Goal: Transaction & Acquisition: Subscribe to service/newsletter

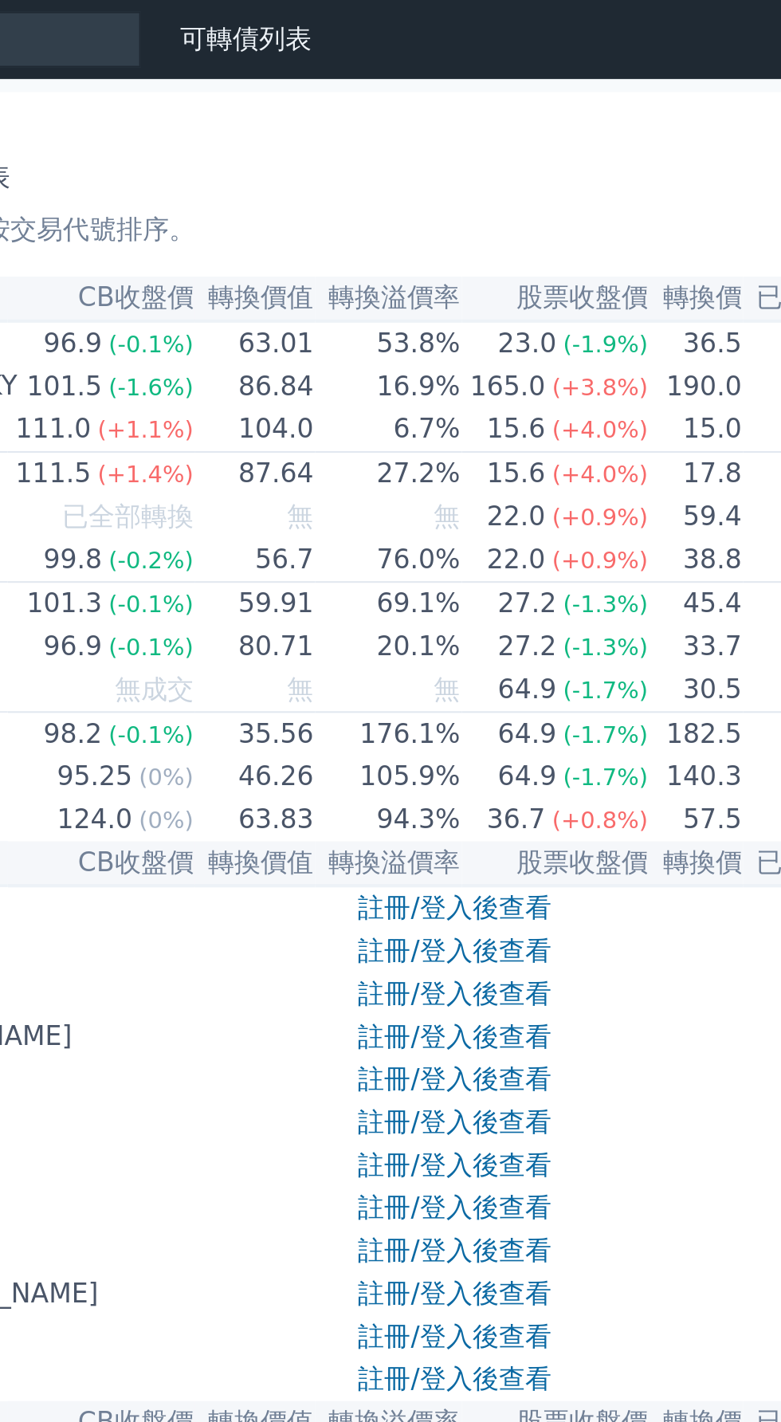
click at [494, 447] on link "註冊/登入後查看" at bounding box center [476, 439] width 93 height 15
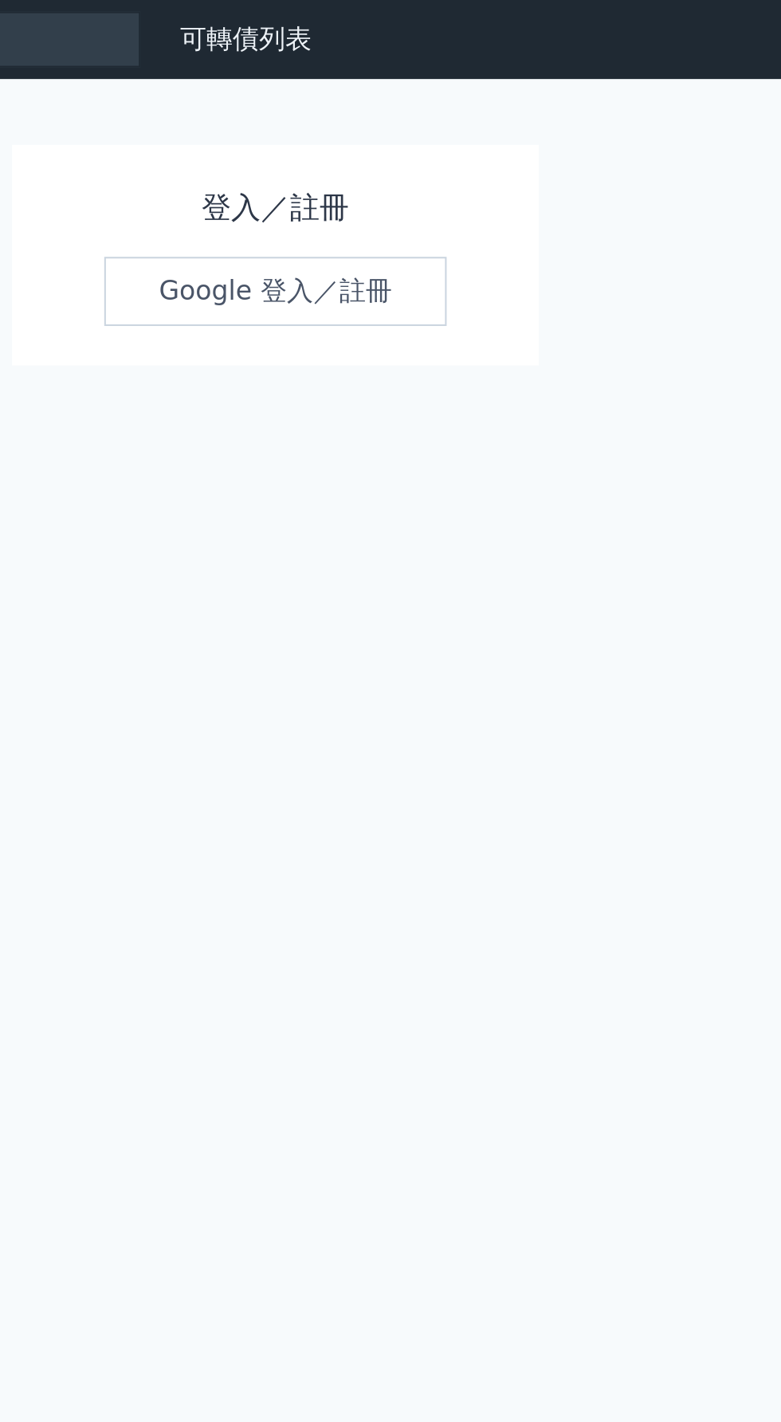
click at [434, 144] on link "Google 登入／註冊" at bounding box center [391, 140] width 166 height 33
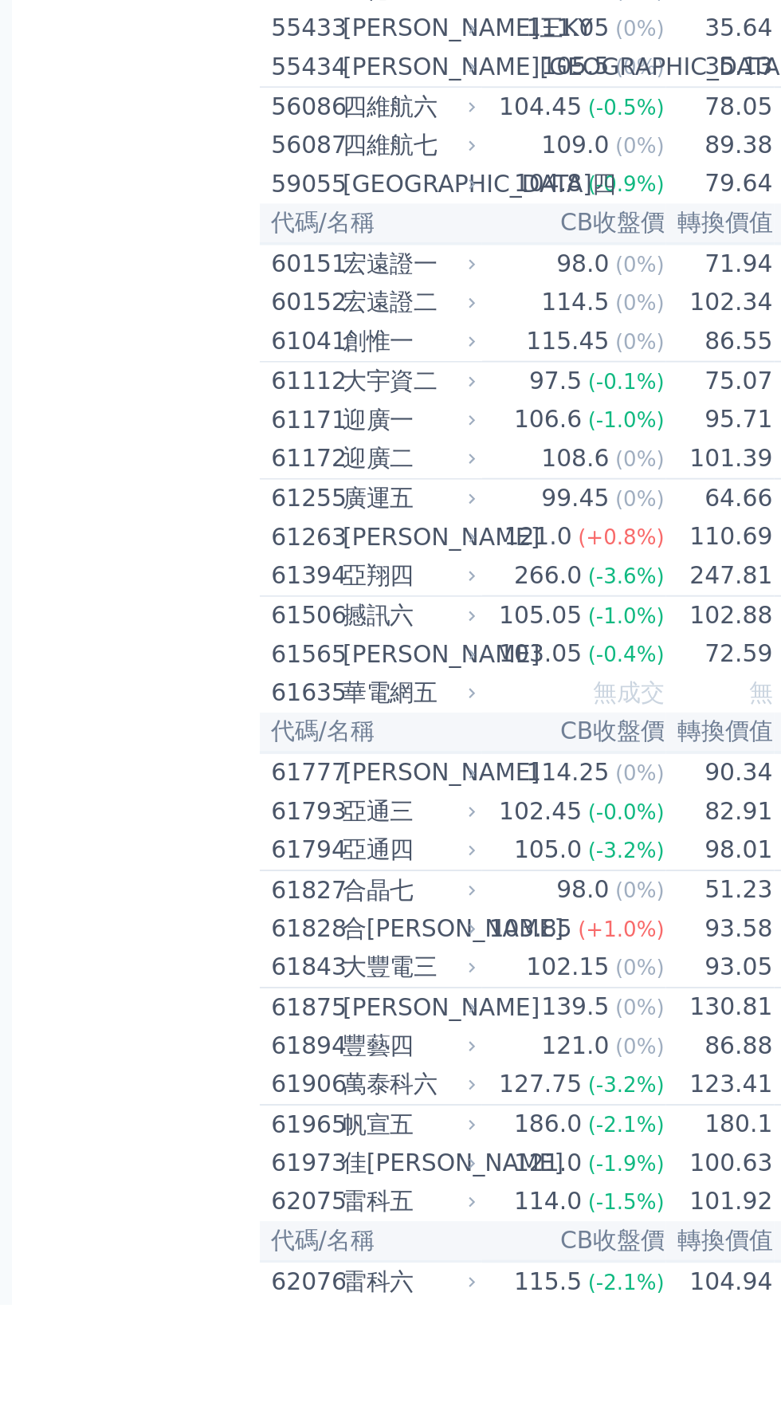
scroll to position [5018, 0]
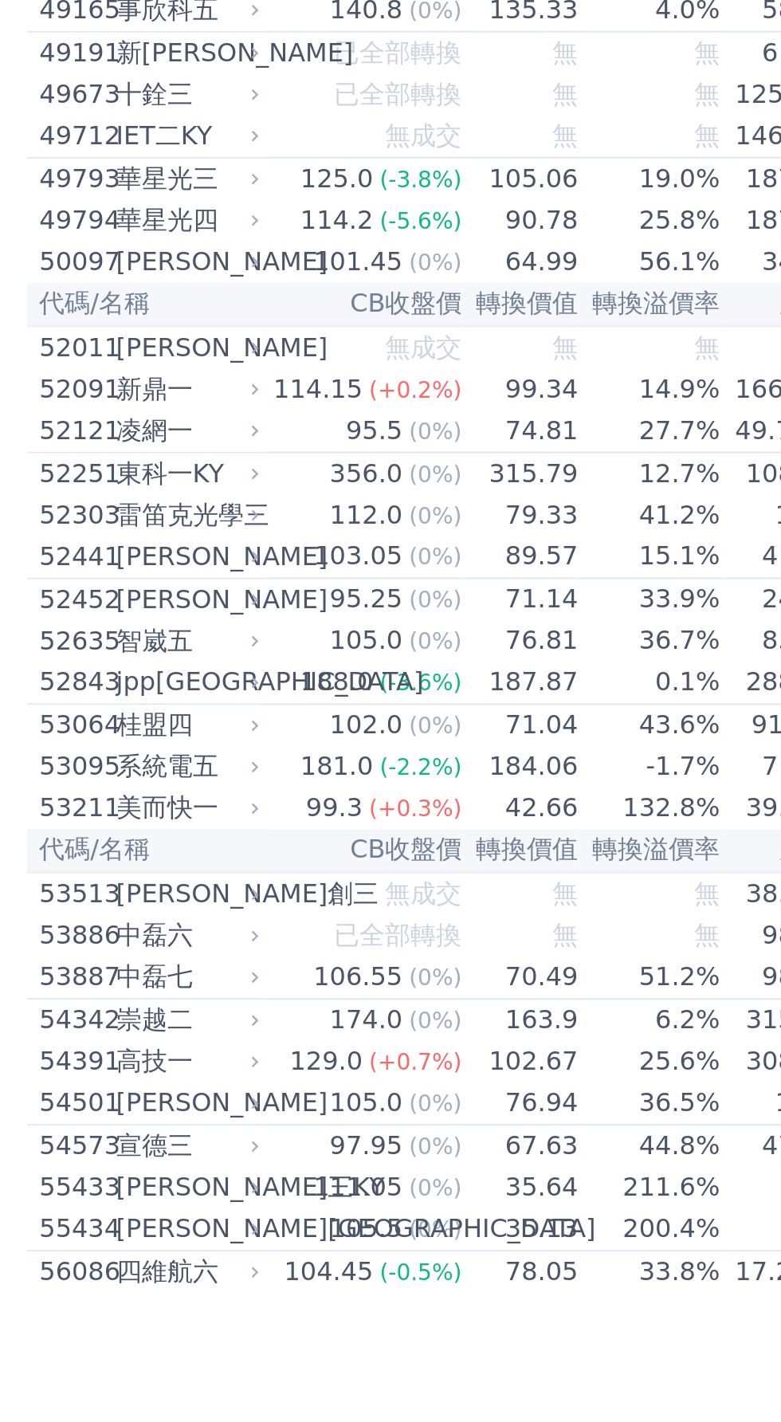
scroll to position [4403, 0]
